Goal: Navigation & Orientation: Find specific page/section

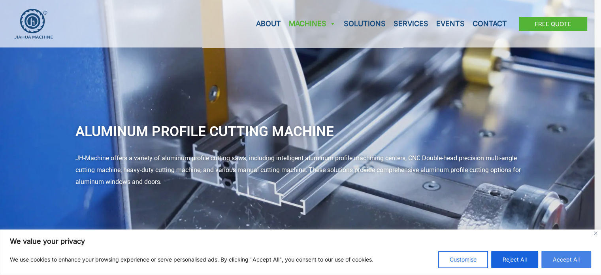
click at [572, 262] on button "Accept All" at bounding box center [566, 258] width 50 height 17
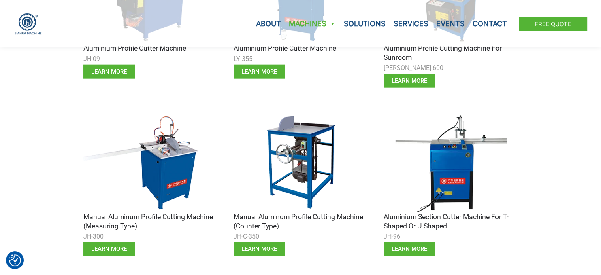
scroll to position [1817, 0]
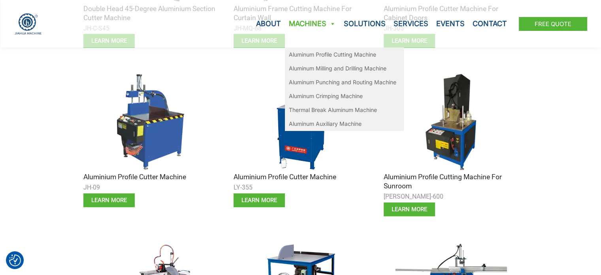
click at [310, 24] on link "Machines" at bounding box center [312, 23] width 55 height 47
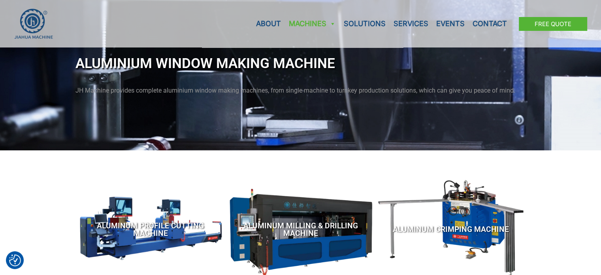
click at [310, 24] on link "Machines" at bounding box center [312, 23] width 55 height 47
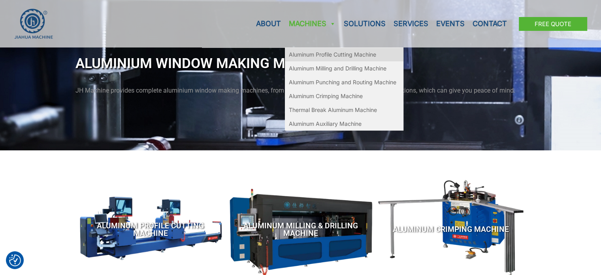
click at [318, 56] on link "Aluminum Profile Cutting Machine" at bounding box center [344, 54] width 118 height 14
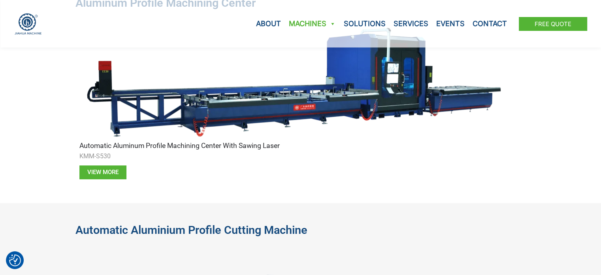
scroll to position [237, 0]
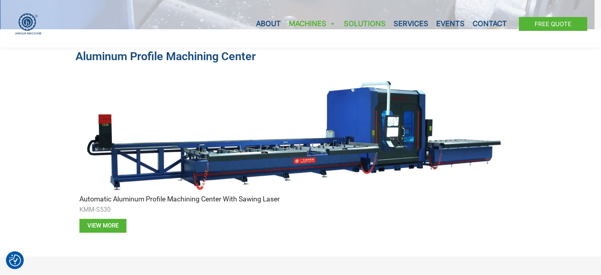
click at [363, 26] on link "Solutions" at bounding box center [365, 23] width 50 height 47
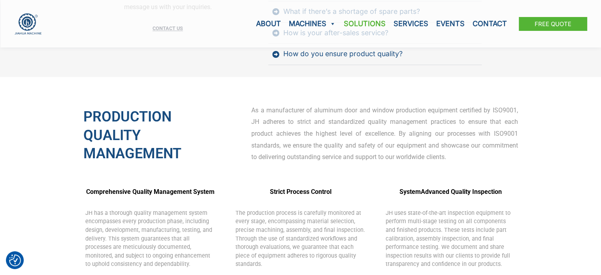
scroll to position [1715, 0]
